Goal: Task Accomplishment & Management: Manage account settings

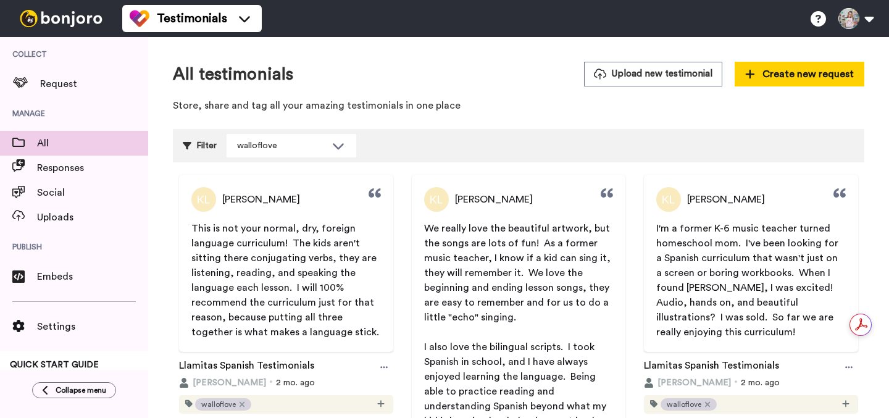
click at [91, 99] on span "Manage" at bounding box center [74, 113] width 148 height 35
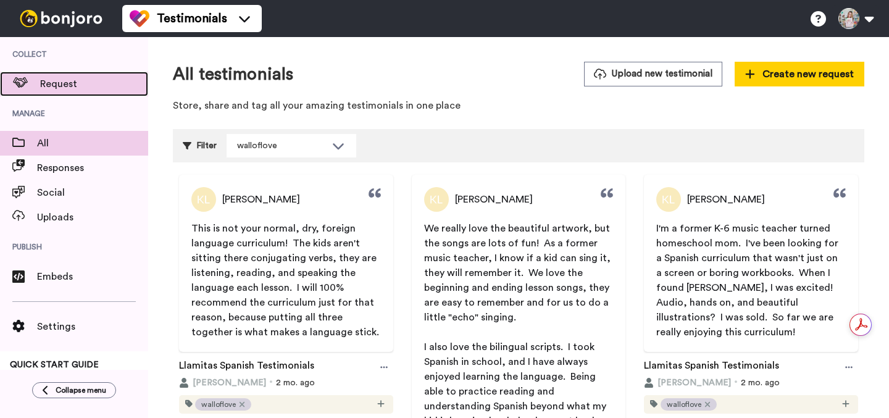
click at [86, 86] on span "Request" at bounding box center [94, 84] width 108 height 15
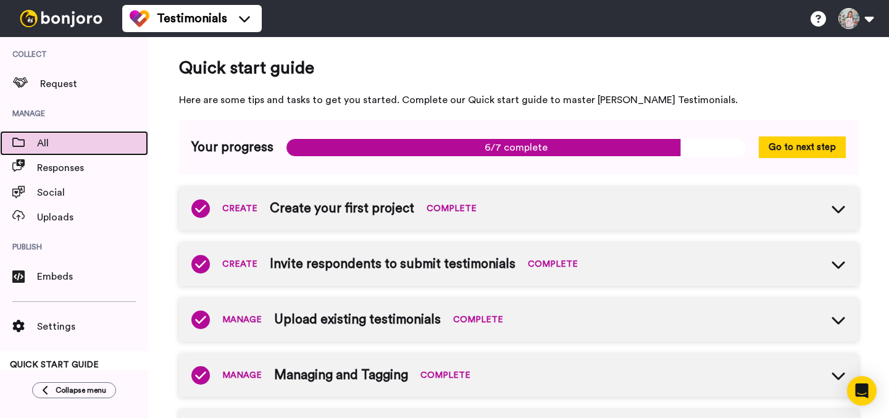
click at [105, 145] on span "All" at bounding box center [92, 143] width 111 height 15
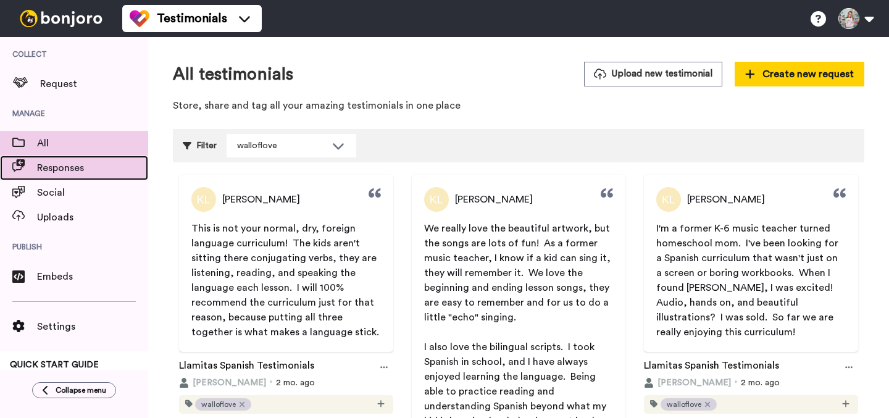
click at [94, 167] on span "Responses" at bounding box center [92, 168] width 111 height 15
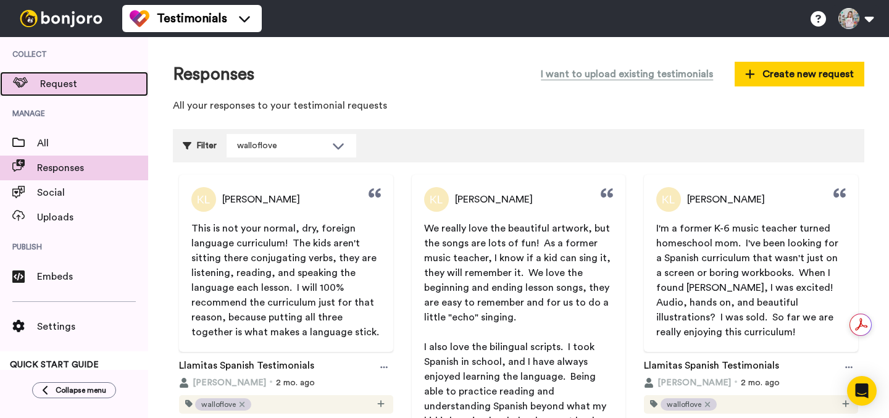
click at [105, 82] on span "Request" at bounding box center [94, 84] width 108 height 15
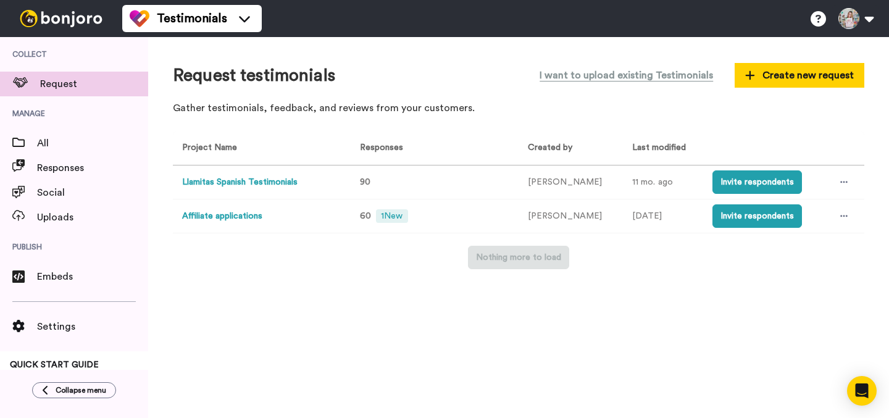
click at [251, 218] on button "Affiliate applications" at bounding box center [222, 216] width 80 height 13
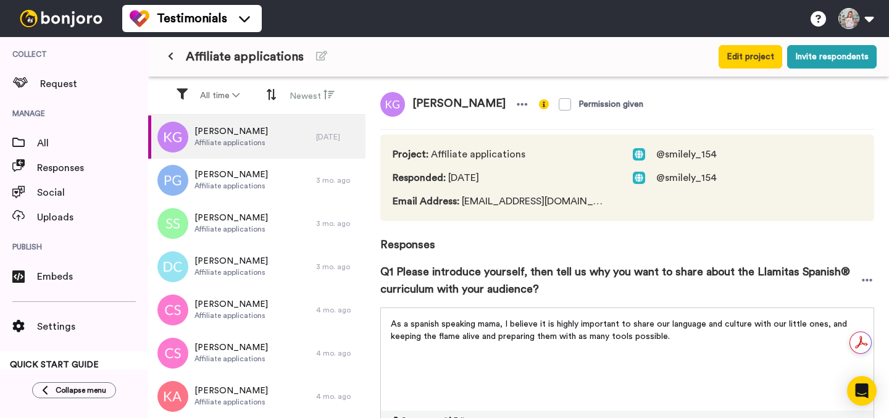
click at [656, 152] on span "@smilely_154" at bounding box center [686, 154] width 61 height 15
click at [167, 59] on button at bounding box center [171, 57] width 20 height 22
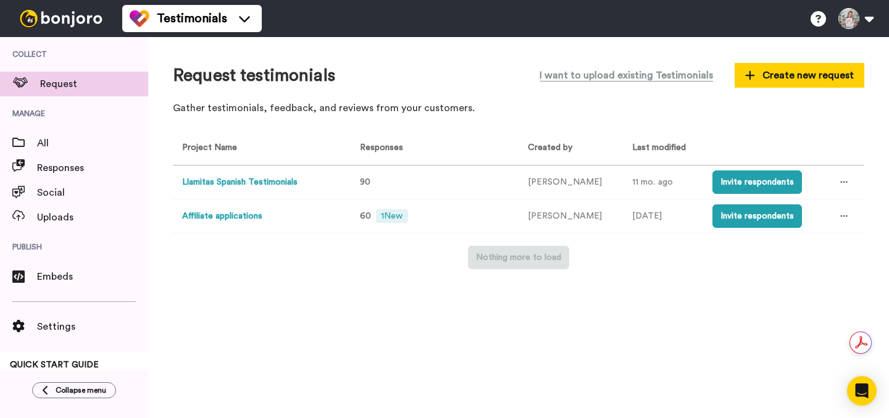
click at [272, 177] on button "Llamitas Spanish Testimonials" at bounding box center [239, 182] width 115 height 13
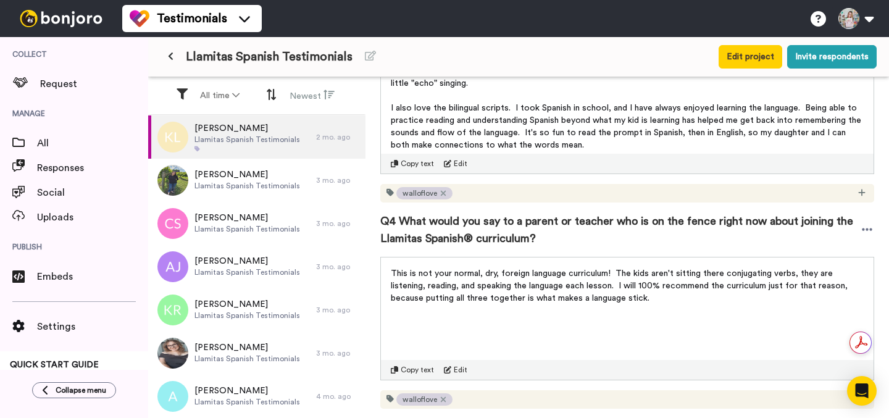
scroll to position [687, 0]
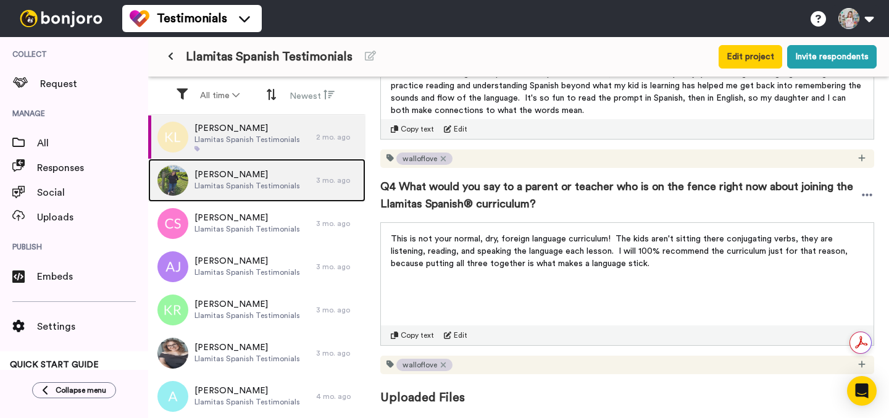
click at [270, 190] on span "Llamitas Spanish Testimonials" at bounding box center [247, 186] width 106 height 10
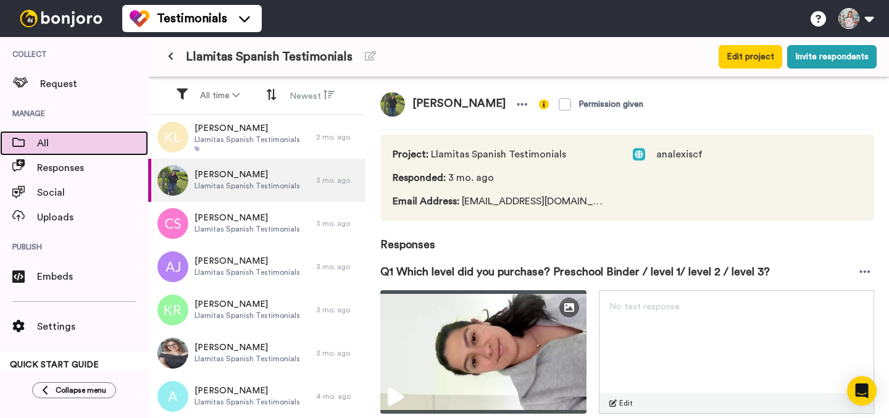
click at [52, 145] on span "All" at bounding box center [92, 143] width 111 height 15
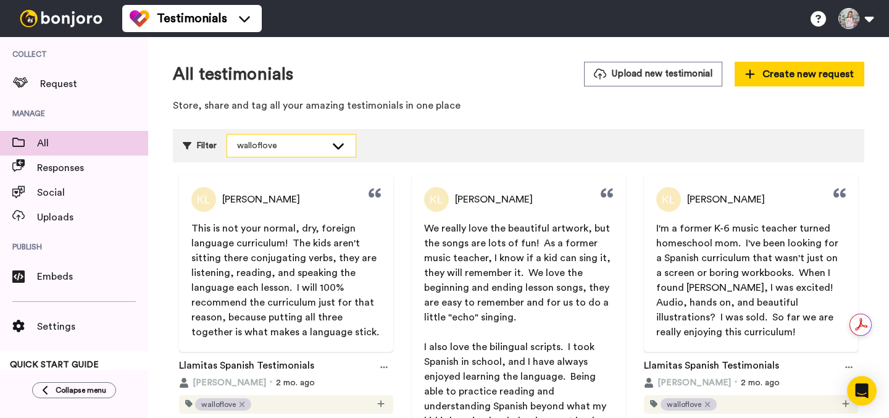
click at [345, 142] on icon at bounding box center [338, 146] width 15 height 12
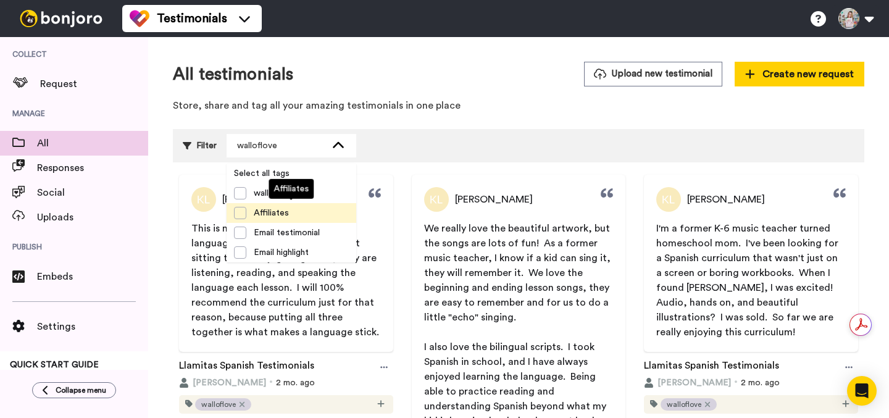
scroll to position [20, 0]
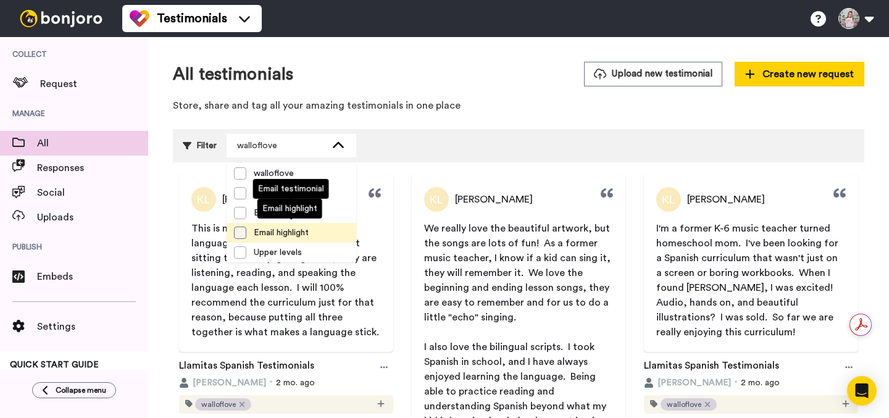
click at [241, 232] on span at bounding box center [240, 233] width 12 height 12
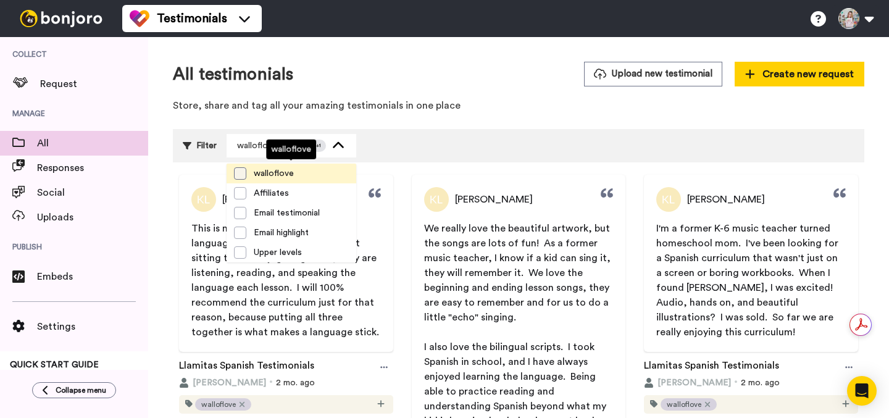
click at [241, 173] on span at bounding box center [240, 173] width 12 height 12
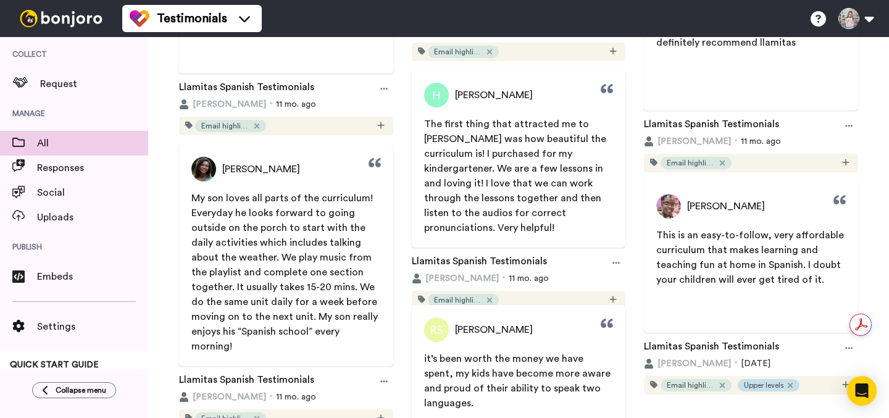
scroll to position [794, 0]
